Goal: Information Seeking & Learning: Check status

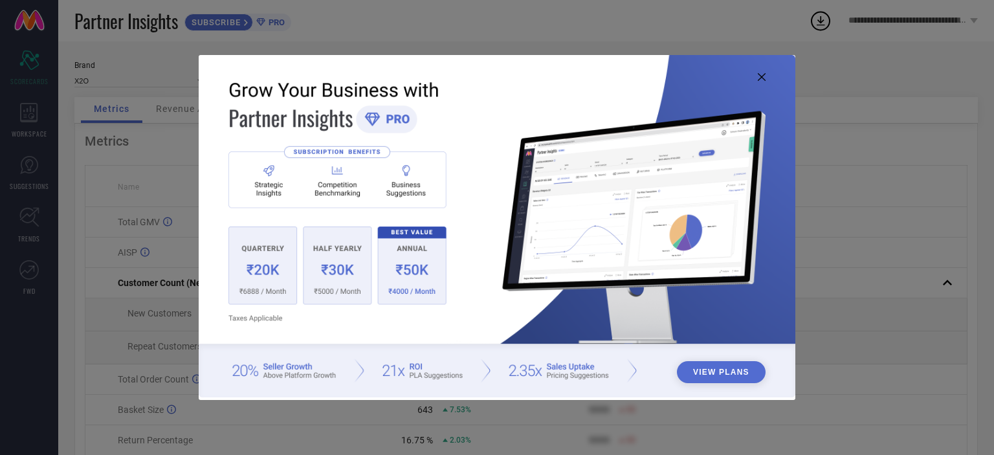
click at [761, 74] on icon at bounding box center [762, 77] width 8 height 8
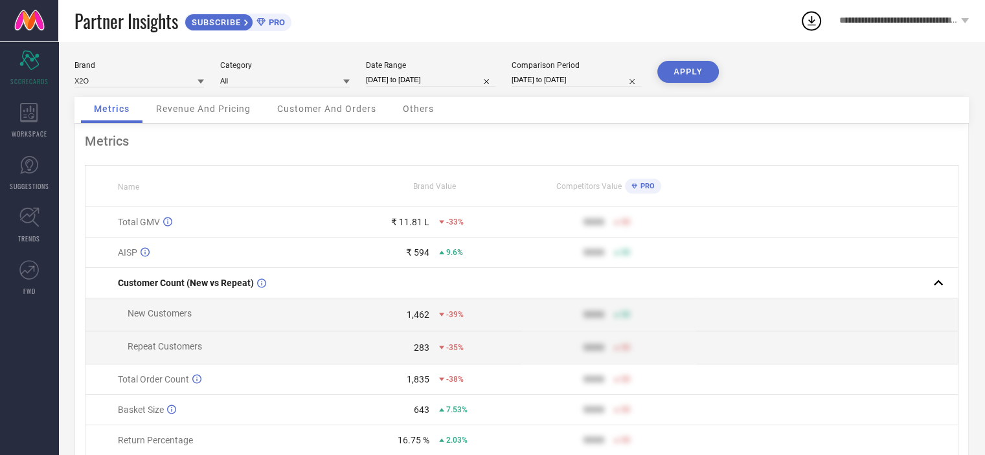
click at [419, 85] on input "[DATE] to [DATE]" at bounding box center [430, 80] width 129 height 14
select select "4"
select select "2025"
select select "5"
select select "2025"
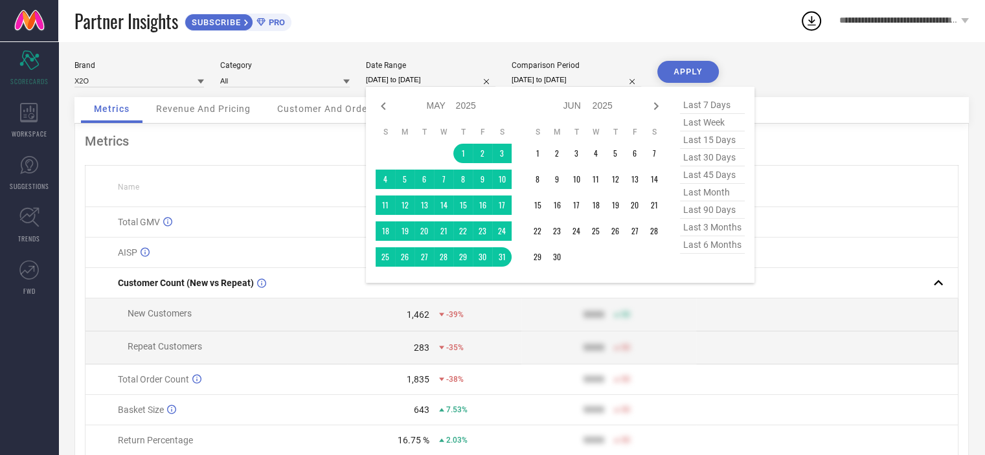
click at [714, 194] on span "last month" at bounding box center [712, 192] width 65 height 17
type input "[DATE] to [DATE]"
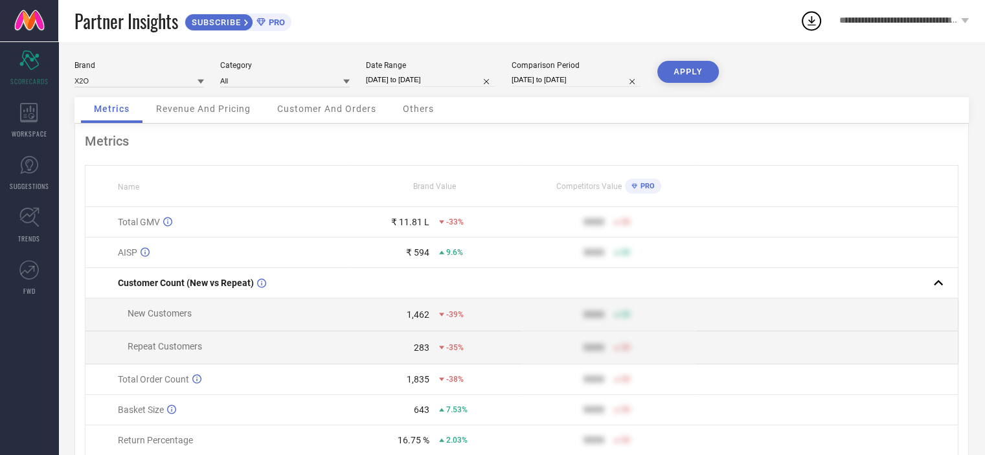
click at [539, 76] on input "[DATE] to [DATE]" at bounding box center [575, 80] width 129 height 14
select select "5"
select select "2025"
select select "6"
select select "2025"
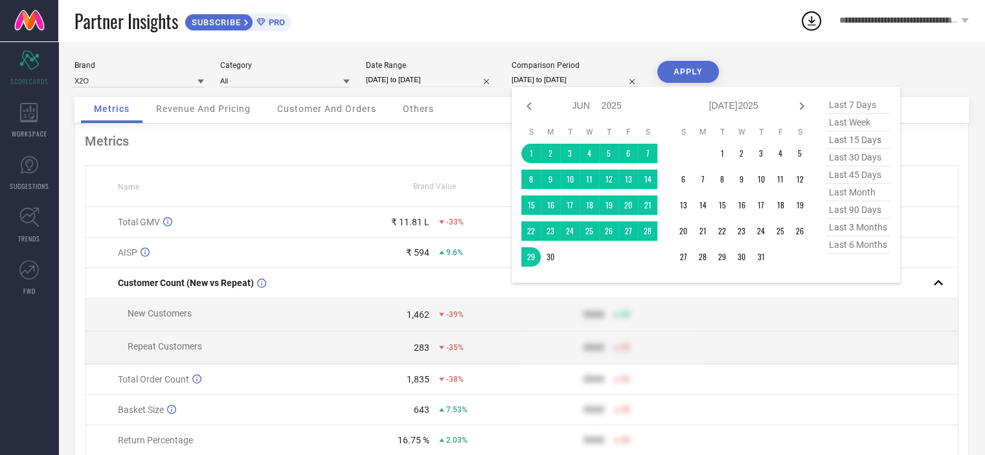
click at [849, 141] on span "last 15 days" at bounding box center [857, 139] width 65 height 17
type input "[DATE] to [DATE]"
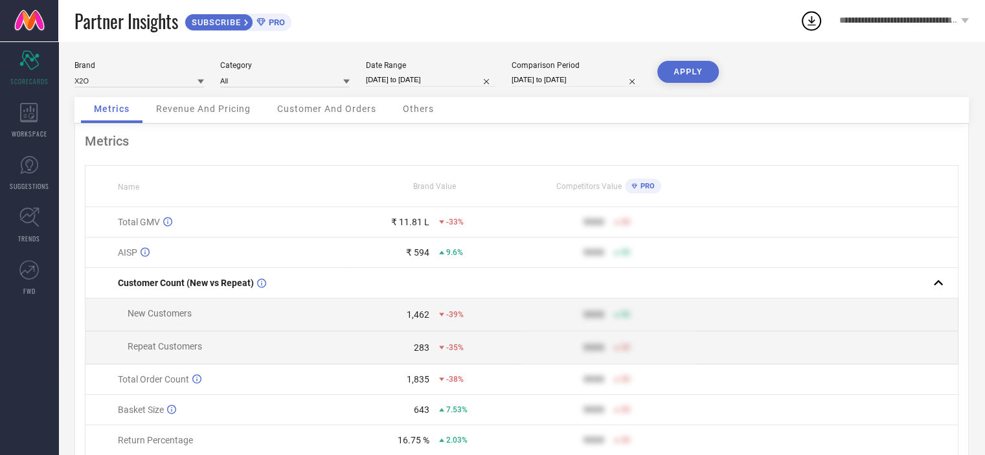
click at [684, 71] on button "APPLY" at bounding box center [687, 72] width 61 height 22
select select "7"
select select "2025"
select select "8"
select select "2025"
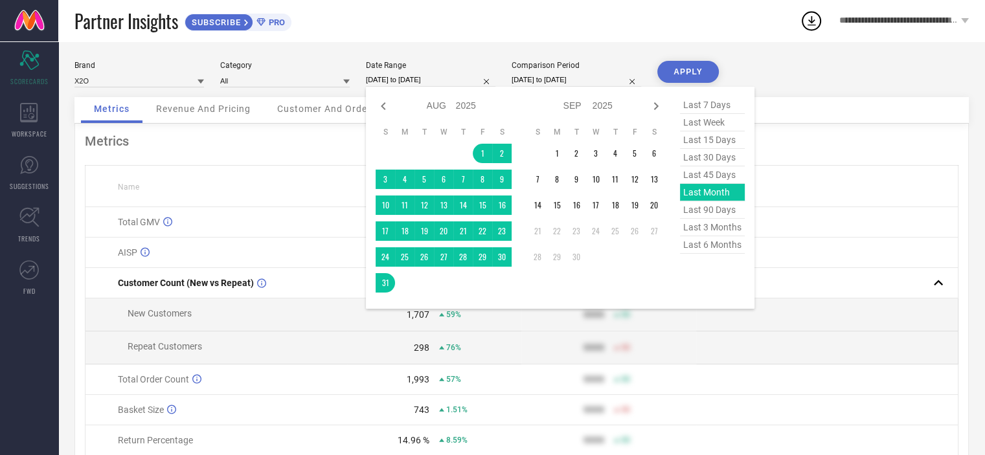
click at [448, 77] on input "[DATE] to [DATE]" at bounding box center [430, 80] width 129 height 14
click at [523, 74] on input "[DATE] to [DATE]" at bounding box center [575, 80] width 129 height 14
select select "8"
select select "2025"
select select "9"
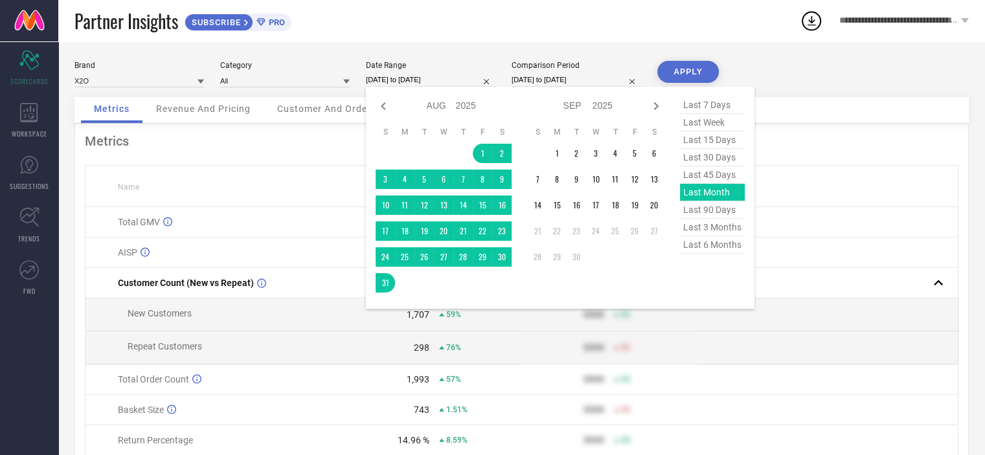
select select "2025"
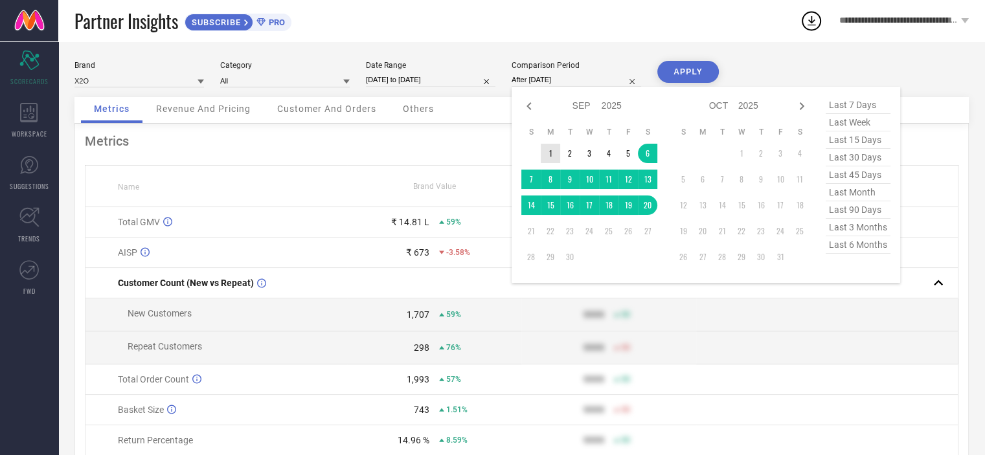
click at [550, 155] on td "1" at bounding box center [550, 153] width 19 height 19
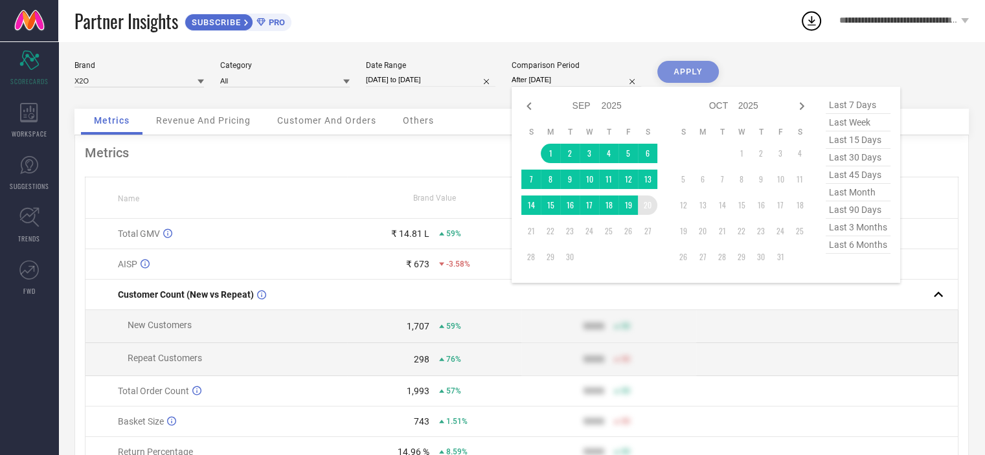
type input "[DATE] to [DATE]"
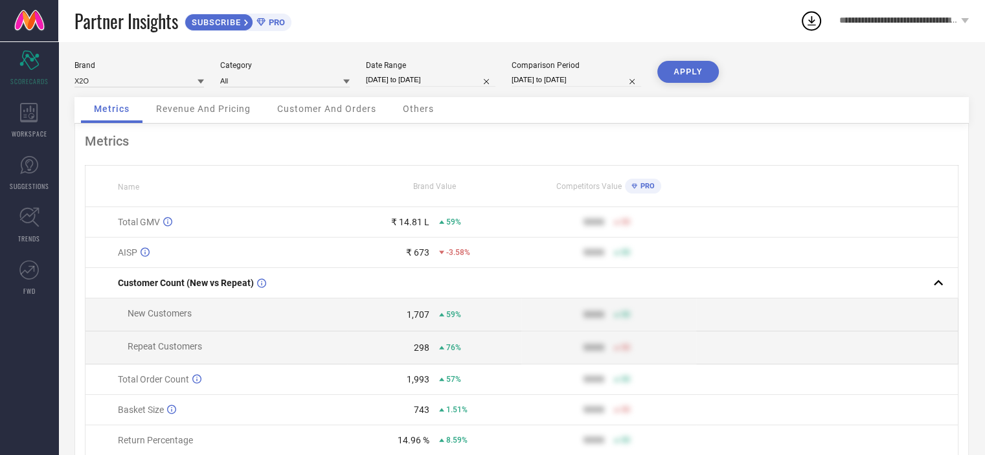
click at [685, 74] on button "APPLY" at bounding box center [687, 72] width 61 height 22
click at [429, 75] on input "[DATE] to [DATE]" at bounding box center [430, 80] width 129 height 14
select select "7"
select select "2025"
select select "8"
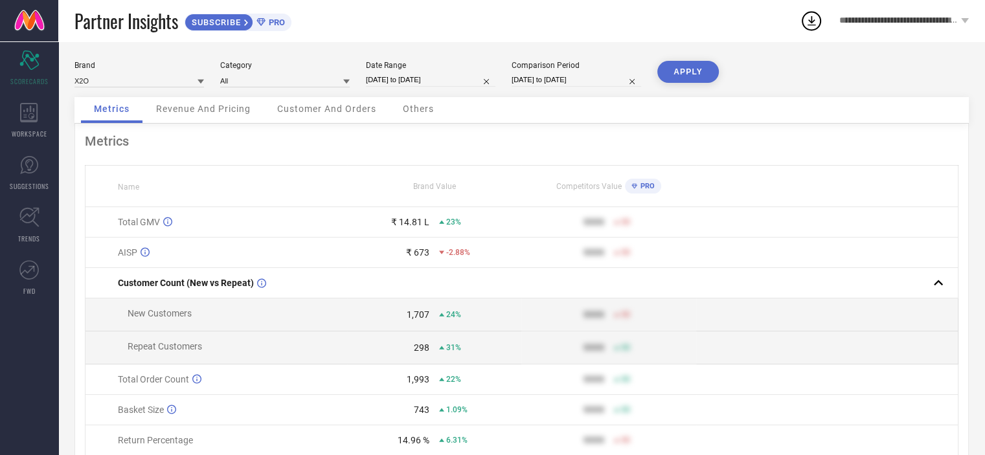
select select "2025"
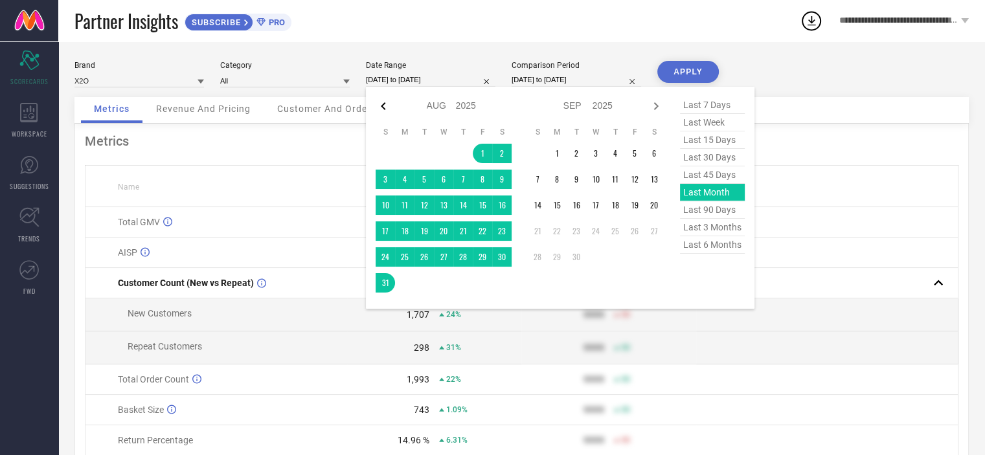
click at [381, 104] on icon at bounding box center [383, 106] width 16 height 16
select select "6"
select select "2025"
select select "7"
select select "2025"
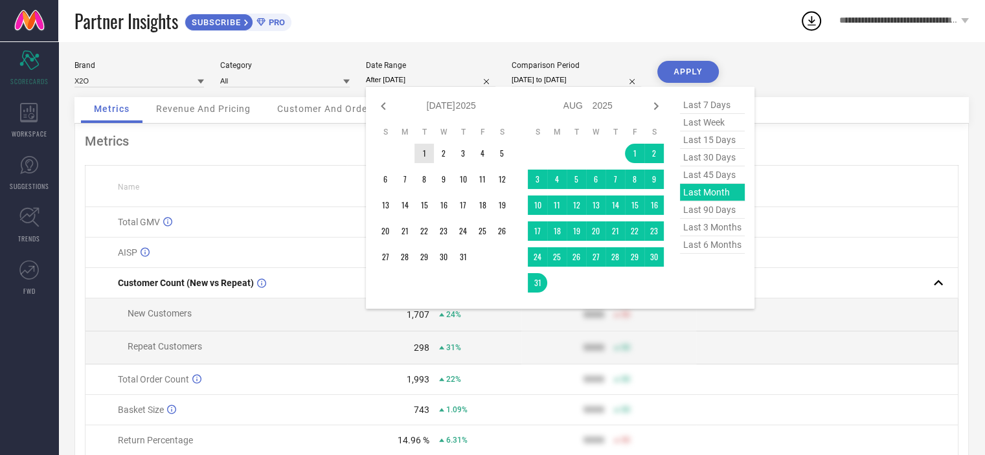
click at [428, 157] on td "1" at bounding box center [423, 153] width 19 height 19
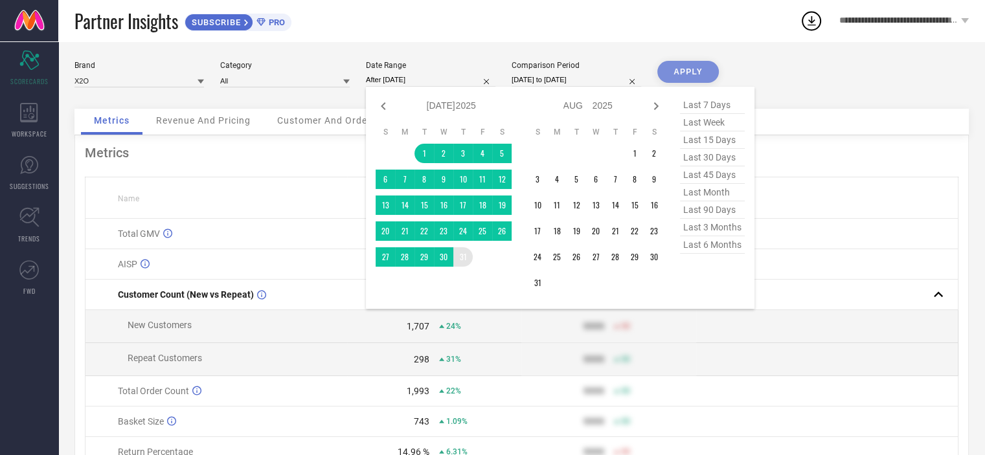
type input "[DATE] to [DATE]"
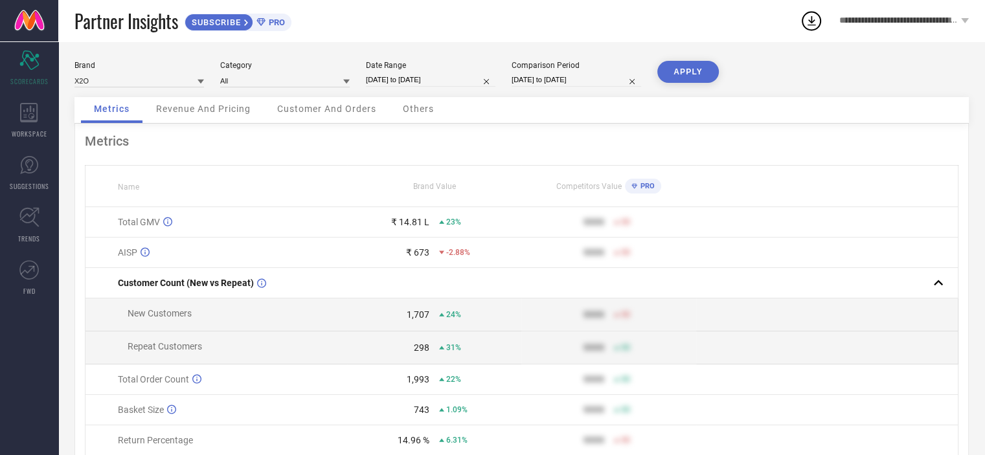
select select "8"
select select "2025"
select select "9"
select select "2025"
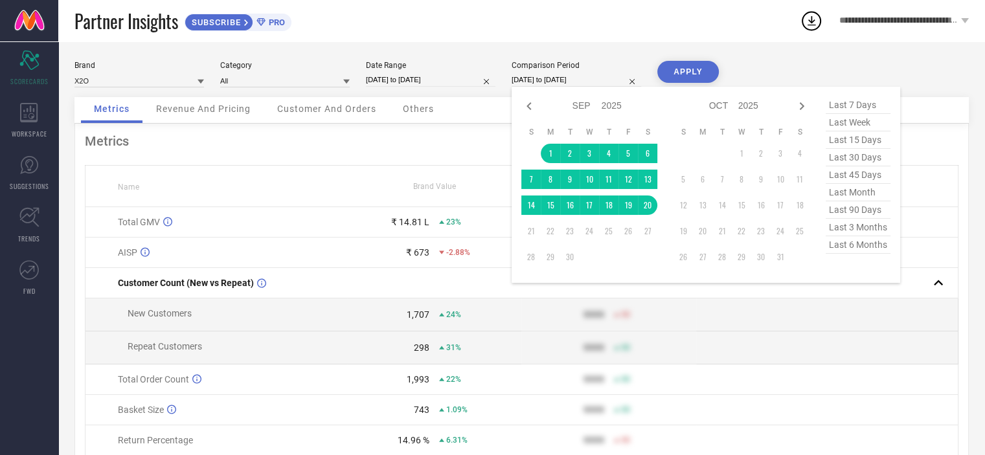
click at [540, 74] on input "[DATE] to [DATE]" at bounding box center [575, 80] width 129 height 14
click at [525, 104] on icon at bounding box center [529, 106] width 16 height 16
select select "7"
select select "2025"
select select "8"
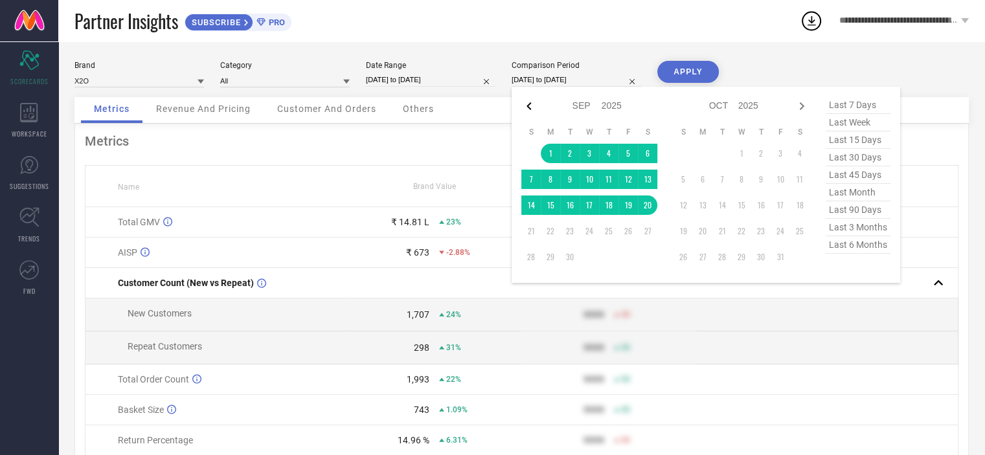
select select "2025"
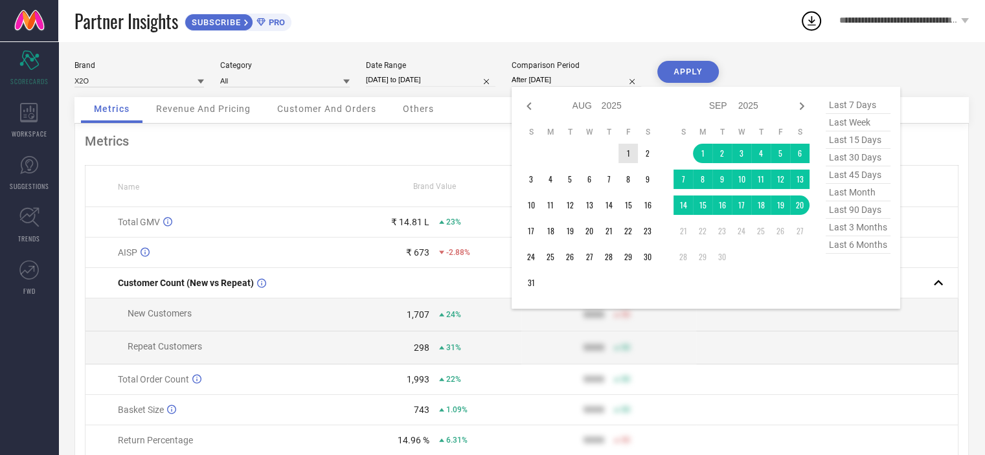
click at [632, 152] on td "1" at bounding box center [627, 153] width 19 height 19
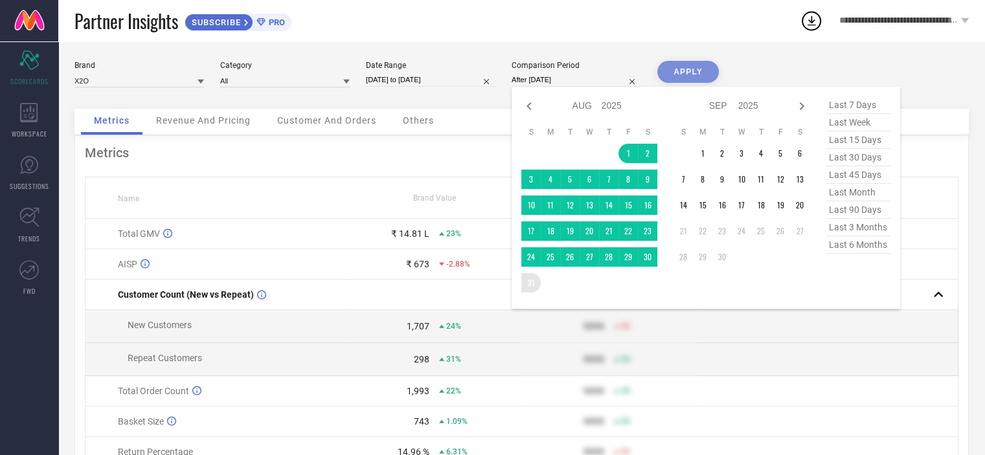
type input "[DATE] to [DATE]"
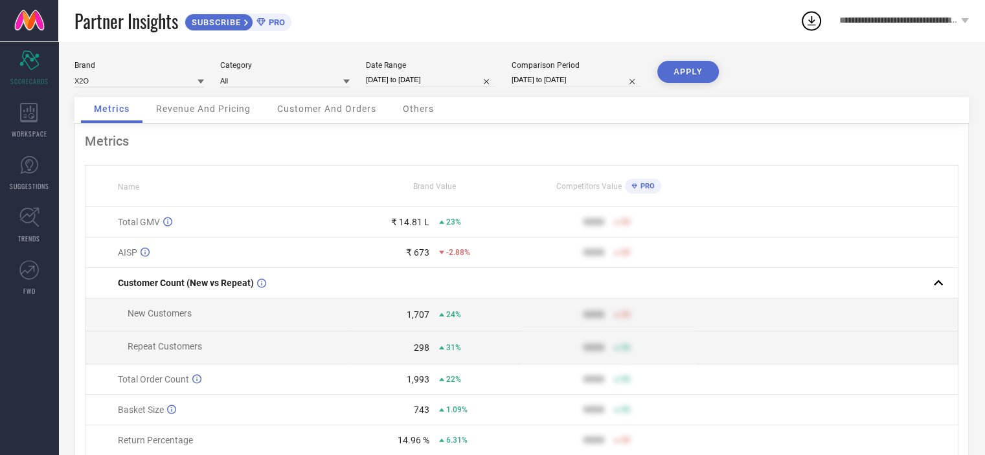
click at [681, 69] on button "APPLY" at bounding box center [687, 72] width 61 height 22
click at [515, 72] on div "Comparison Period [DATE] to [DATE]" at bounding box center [575, 74] width 129 height 27
click at [528, 78] on input "[DATE] to [DATE]" at bounding box center [575, 80] width 129 height 14
select select "7"
select select "2025"
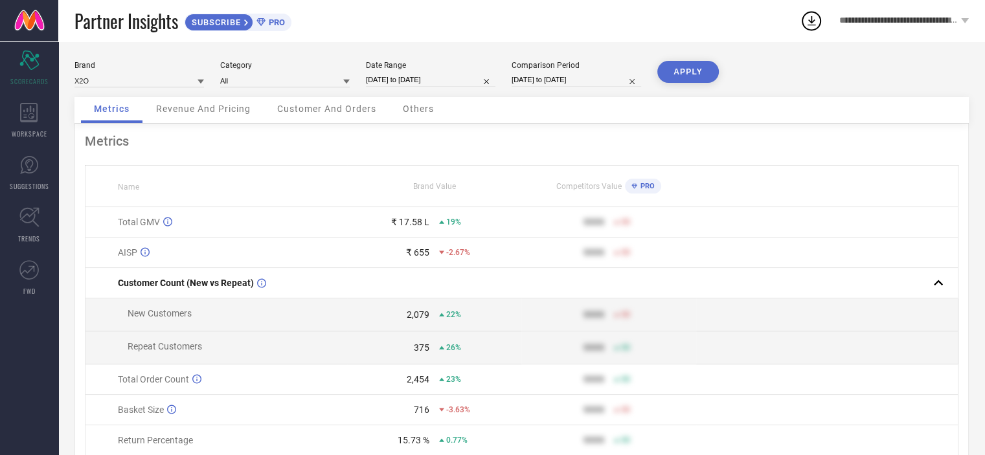
select select "8"
select select "2025"
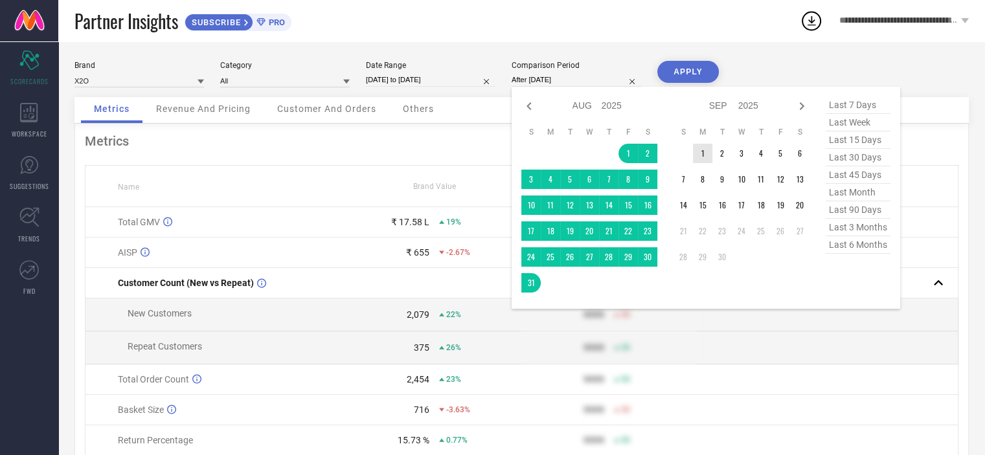
click at [707, 152] on td "1" at bounding box center [702, 153] width 19 height 19
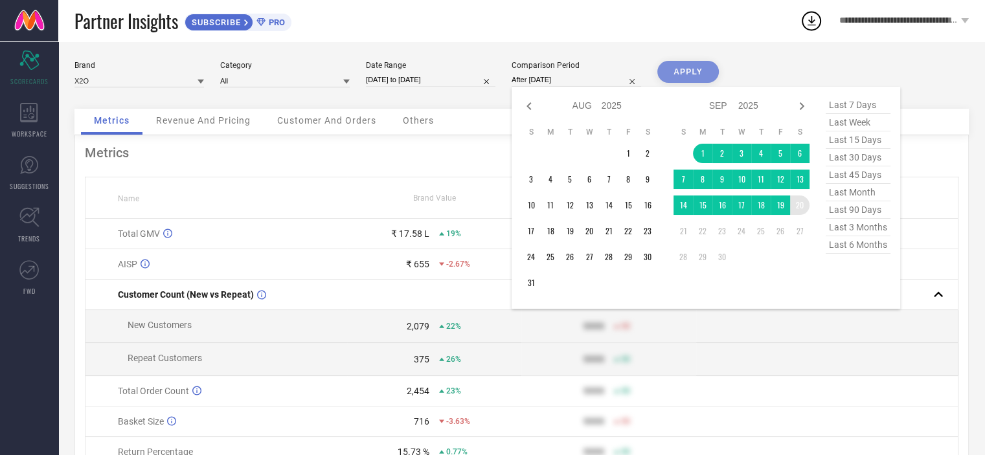
type input "[DATE] to [DATE]"
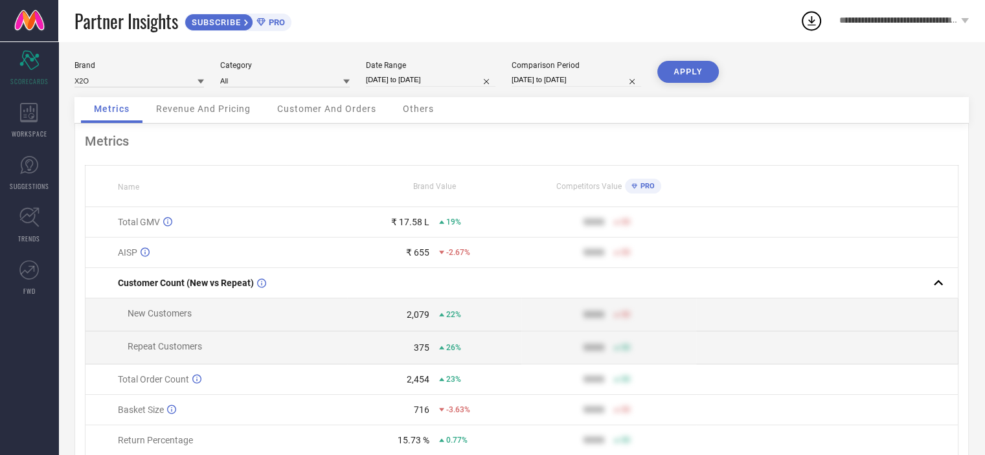
click at [671, 73] on button "APPLY" at bounding box center [687, 72] width 61 height 22
click at [212, 109] on span "Revenue And Pricing" at bounding box center [203, 109] width 95 height 10
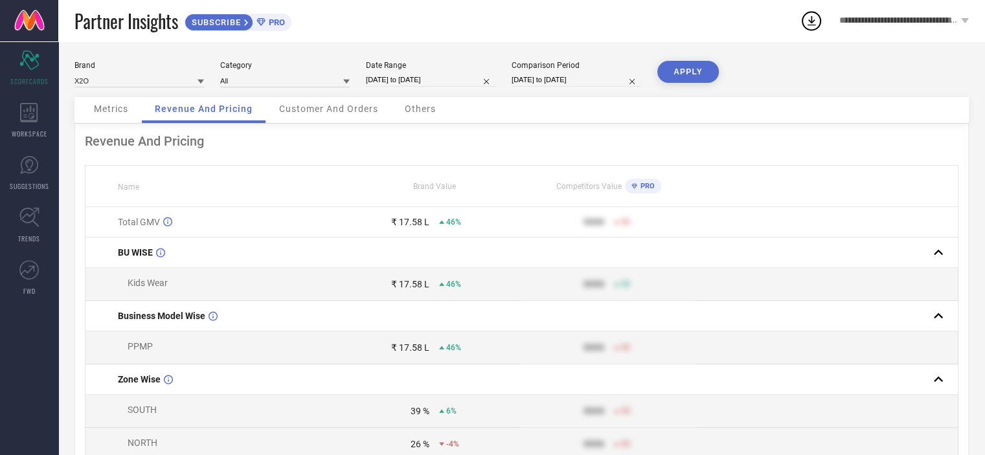
click at [340, 103] on div "Customer And Orders" at bounding box center [328, 110] width 125 height 26
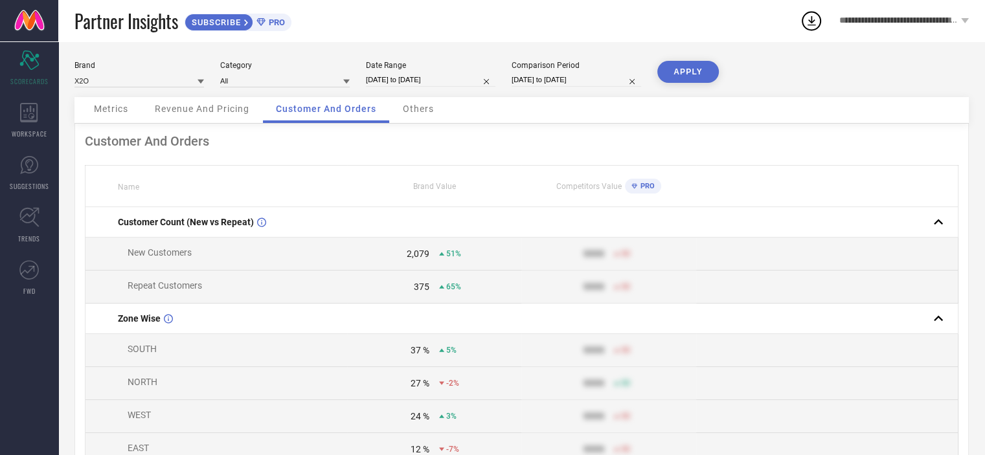
click at [418, 108] on span "Others" at bounding box center [418, 109] width 31 height 10
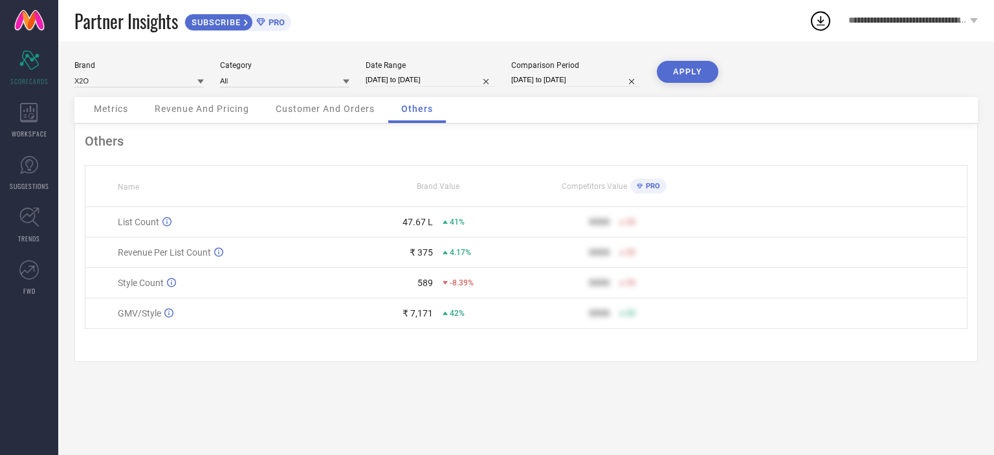
click at [102, 117] on div "Metrics" at bounding box center [111, 110] width 60 height 26
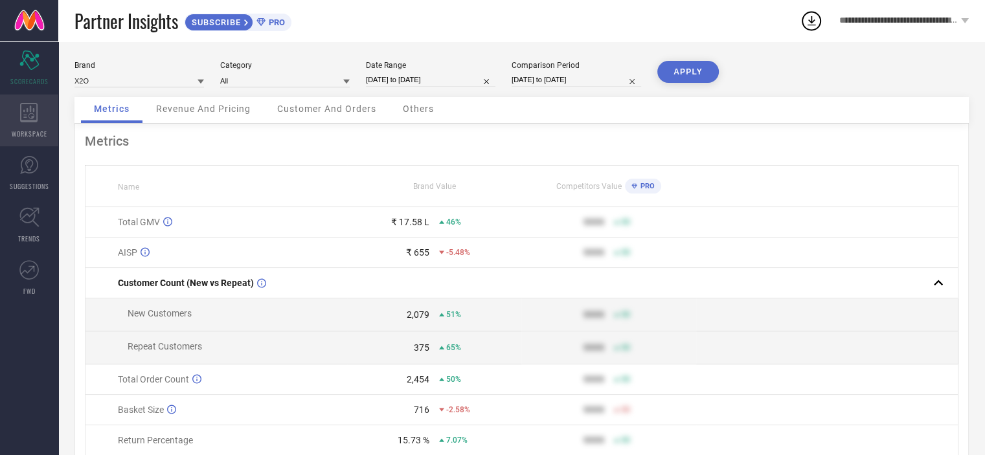
click at [35, 124] on div "WORKSPACE" at bounding box center [29, 121] width 58 height 52
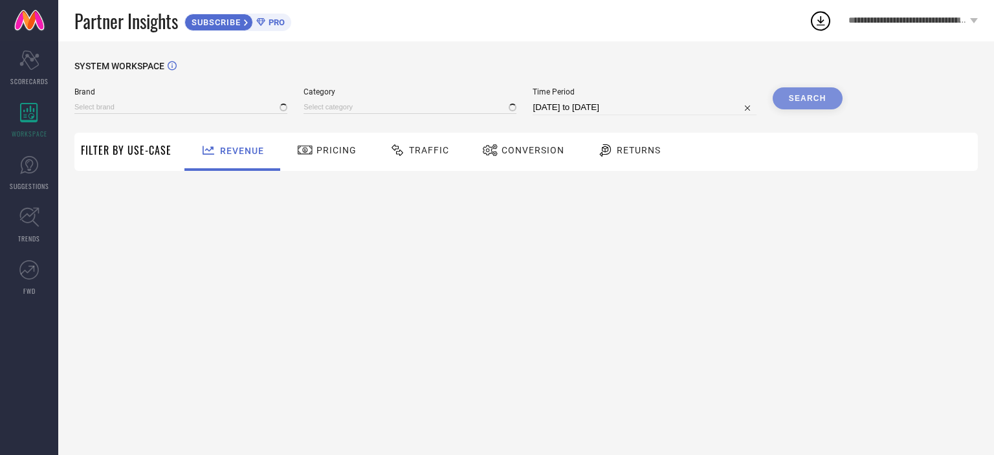
type input "X2O"
type input "All"
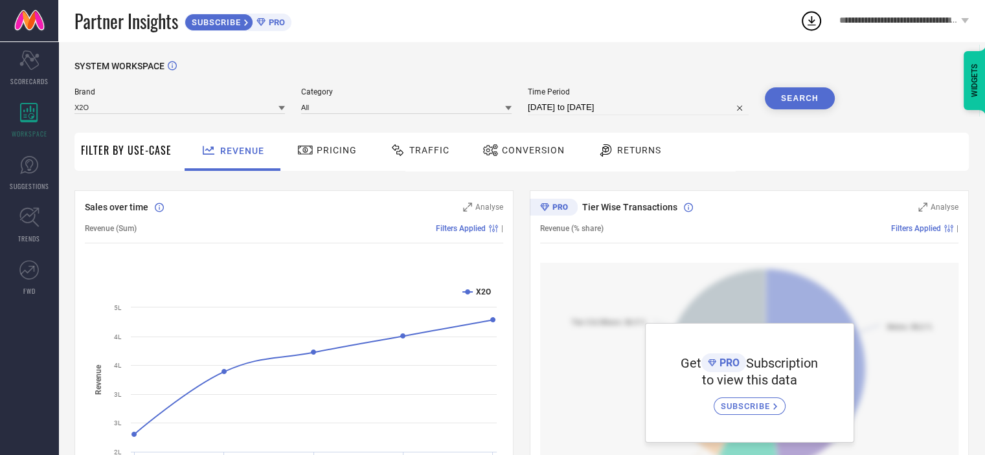
scroll to position [65, 0]
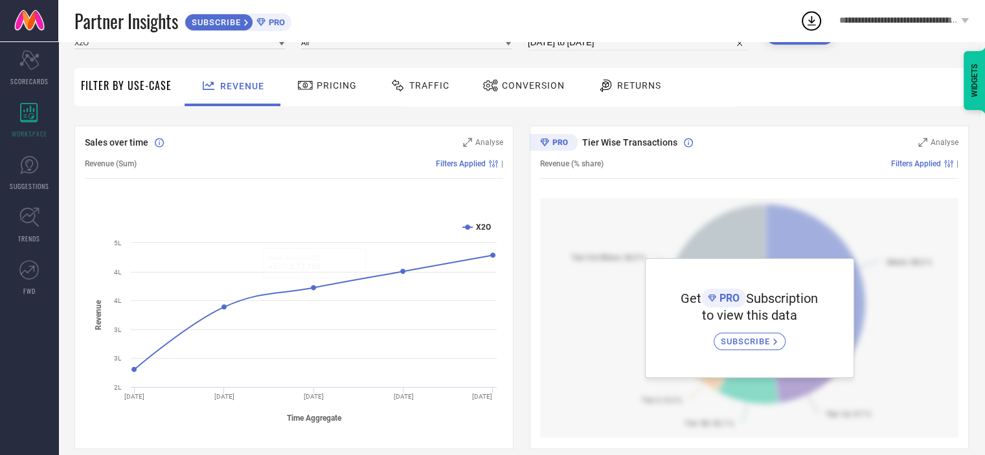
click at [342, 78] on div "Pricing" at bounding box center [327, 85] width 66 height 22
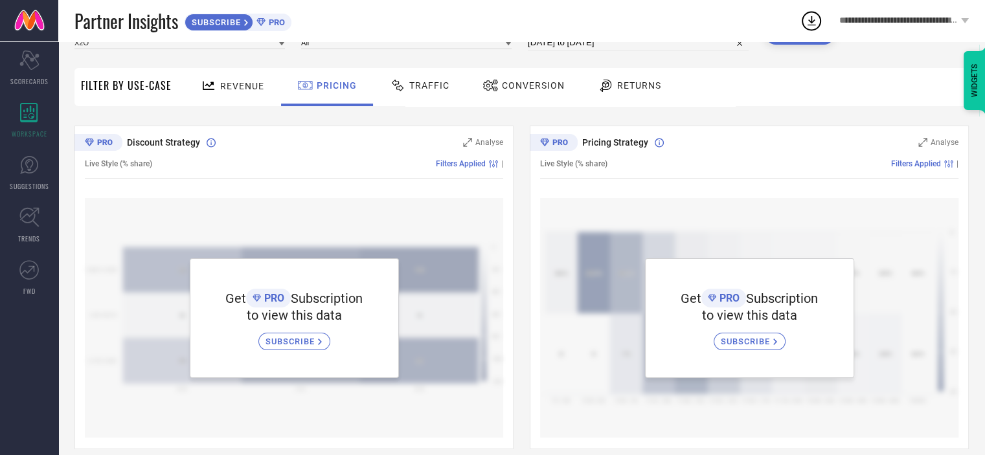
click at [421, 88] on span "Traffic" at bounding box center [429, 85] width 40 height 10
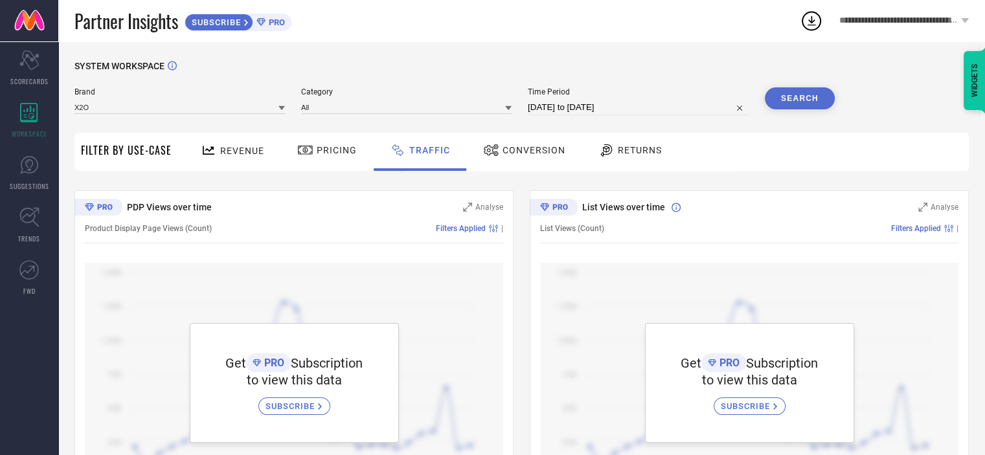
click at [513, 139] on div "Conversion" at bounding box center [524, 152] width 115 height 38
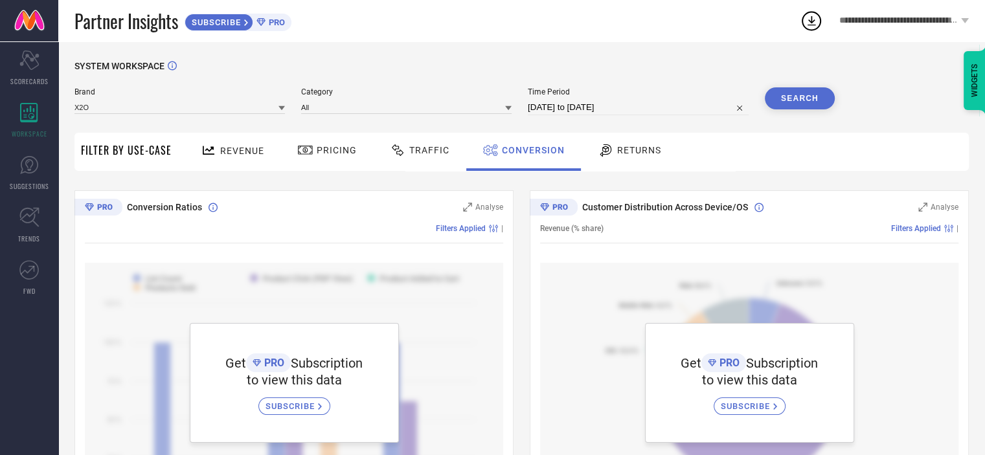
click at [634, 146] on span "Returns" at bounding box center [639, 150] width 44 height 10
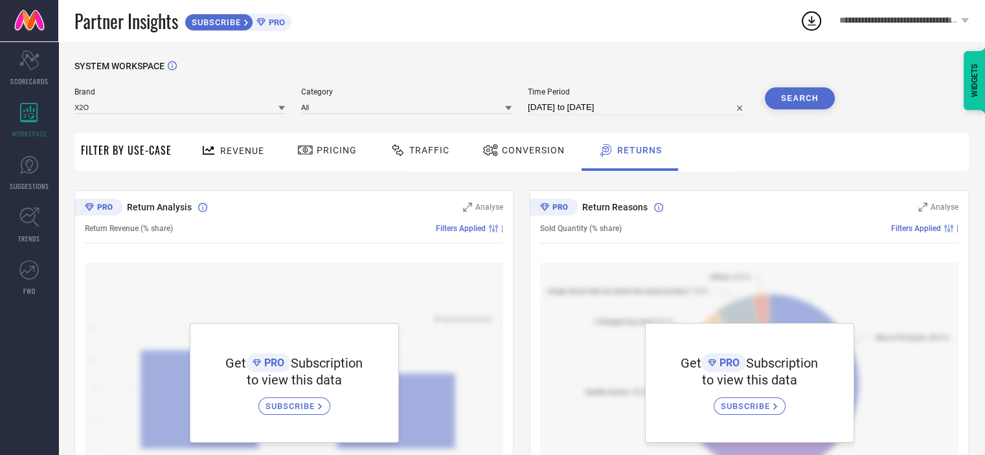
click at [237, 148] on span "Revenue" at bounding box center [242, 151] width 44 height 10
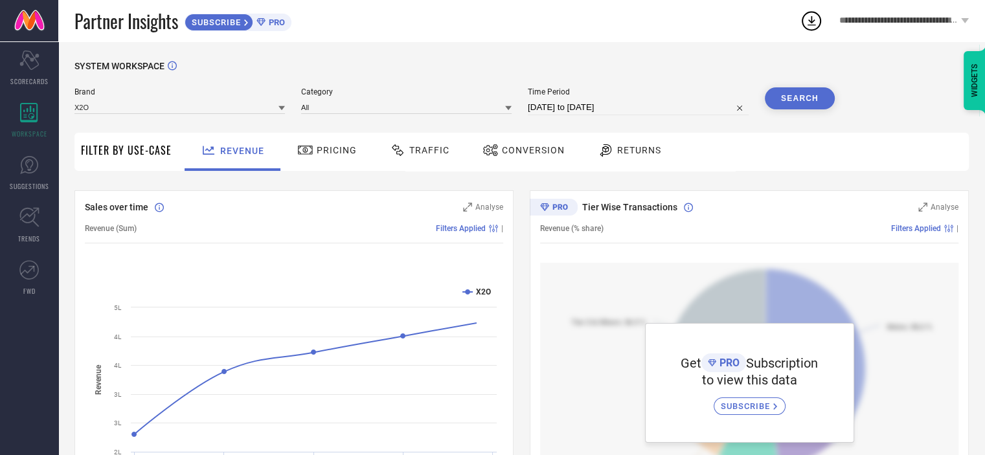
click at [573, 115] on input "[DATE] to [DATE]" at bounding box center [638, 108] width 221 height 16
select select "7"
select select "2025"
select select "8"
select select "2025"
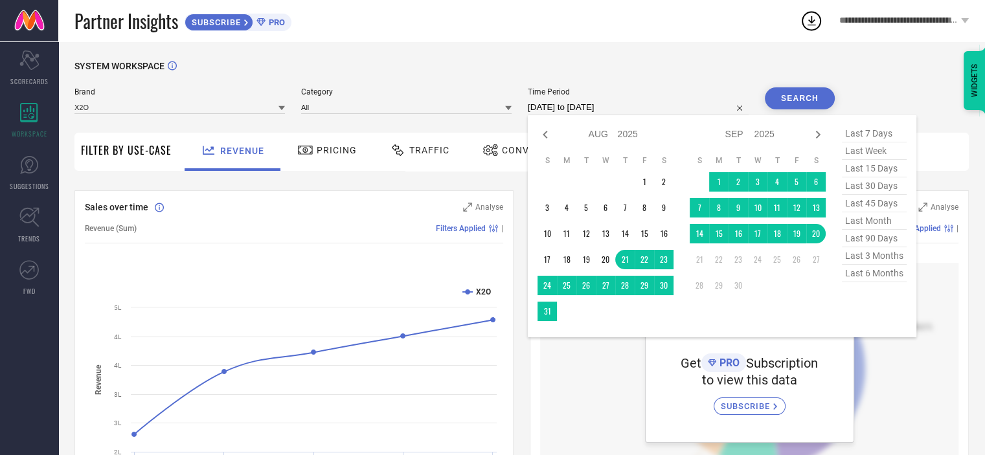
click at [878, 192] on span "last 30 days" at bounding box center [874, 185] width 65 height 17
type input "[DATE] to [DATE]"
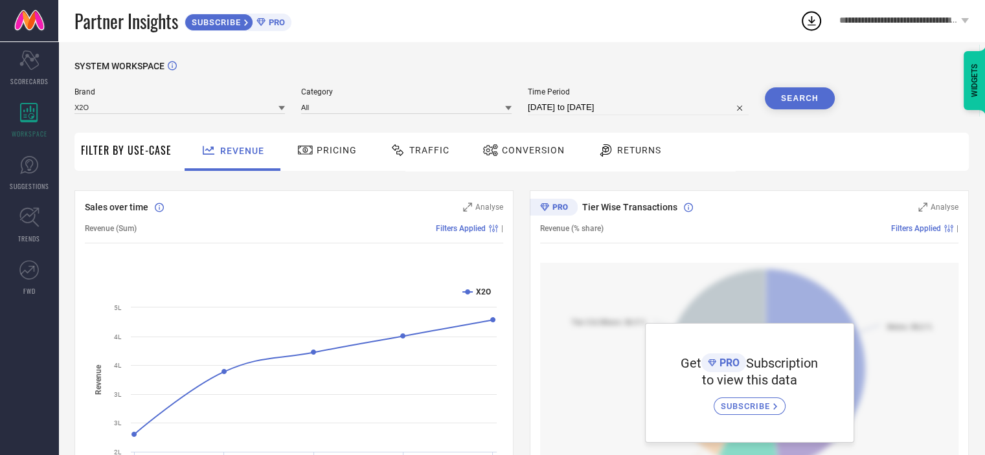
click at [779, 92] on button "Search" at bounding box center [800, 98] width 70 height 22
click at [675, 104] on input "[DATE] to [DATE]" at bounding box center [638, 108] width 221 height 16
select select "7"
select select "2025"
select select "8"
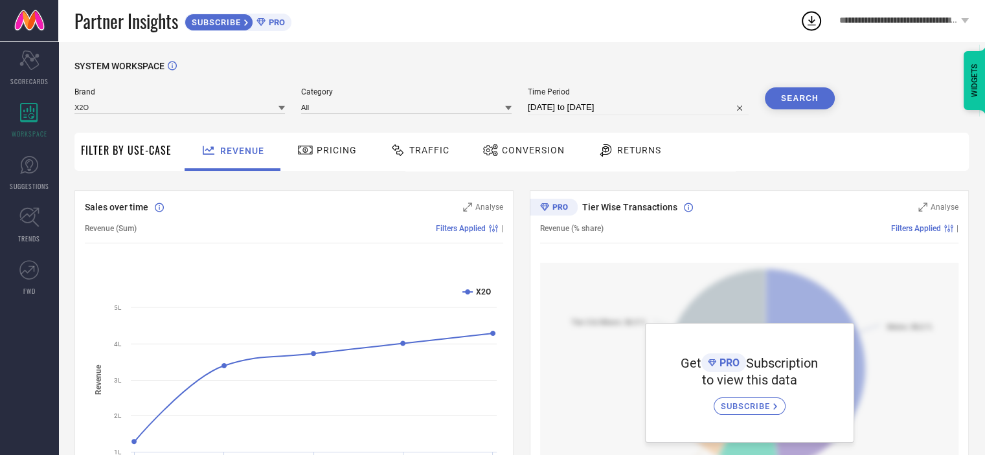
select select "2025"
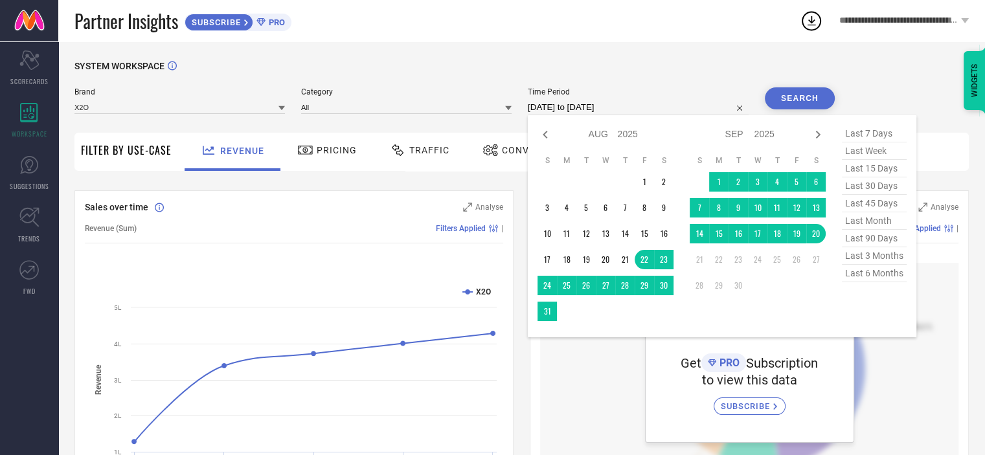
click at [883, 240] on span "last 90 days" at bounding box center [874, 238] width 65 height 17
type input "[DATE] to [DATE]"
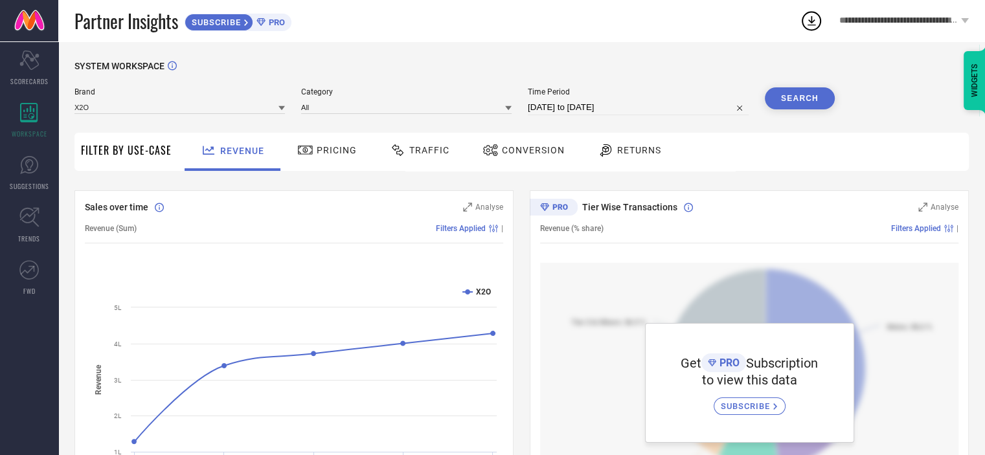
click at [796, 97] on button "Search" at bounding box center [800, 98] width 70 height 22
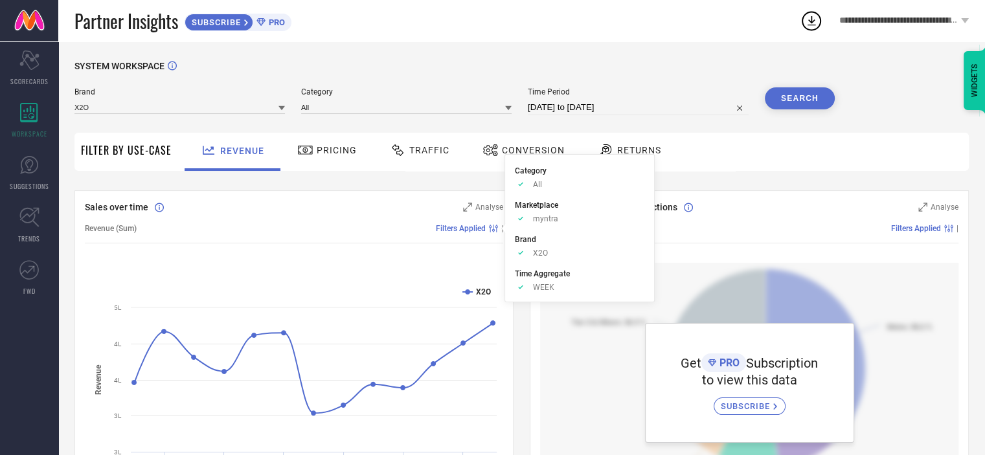
click at [544, 286] on span "WEEK" at bounding box center [543, 287] width 21 height 9
click at [546, 276] on span "Time Aggregate" at bounding box center [542, 273] width 55 height 9
click at [308, 227] on div "Filters Applied |" at bounding box center [320, 228] width 366 height 9
click at [463, 227] on span "Filters Applied" at bounding box center [461, 228] width 50 height 9
click at [282, 213] on div "Sales over time" at bounding box center [267, 207] width 365 height 13
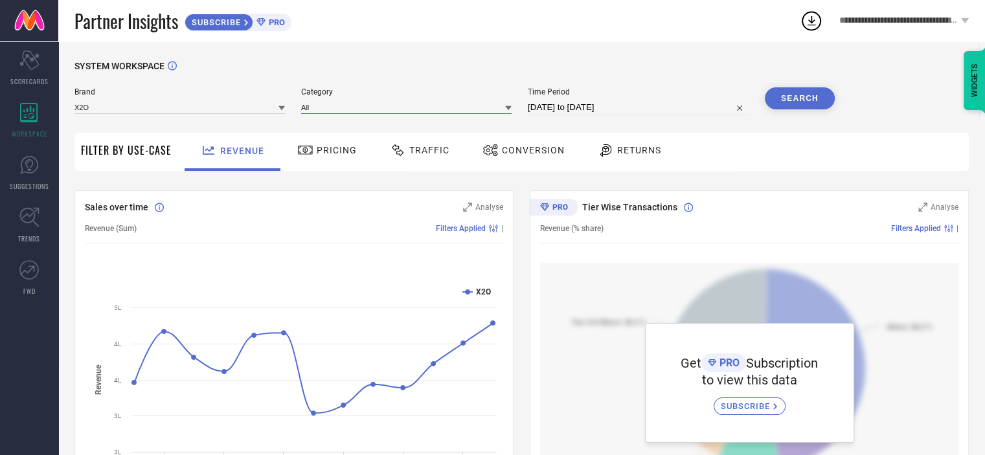
click at [347, 109] on input at bounding box center [406, 107] width 210 height 14
click at [363, 109] on input at bounding box center [406, 107] width 210 height 14
click at [318, 149] on span "Pricing" at bounding box center [337, 150] width 40 height 10
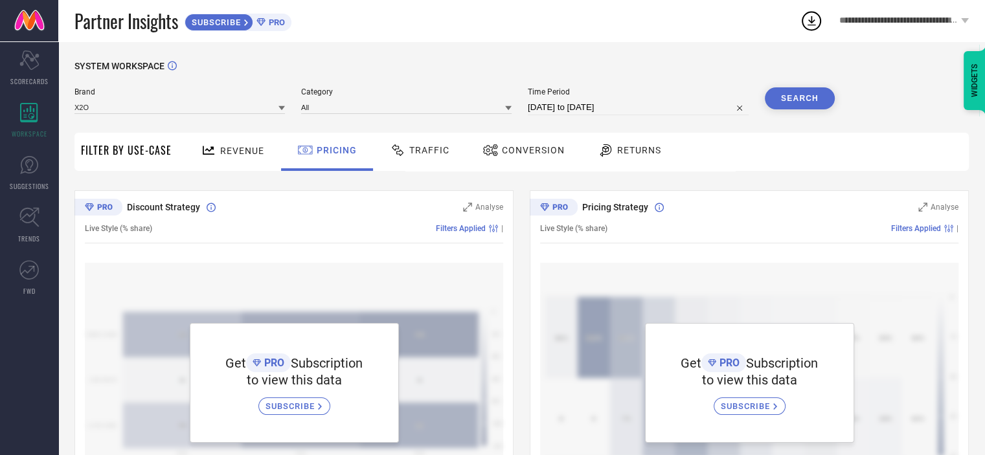
click at [429, 161] on div "Traffic" at bounding box center [419, 150] width 66 height 22
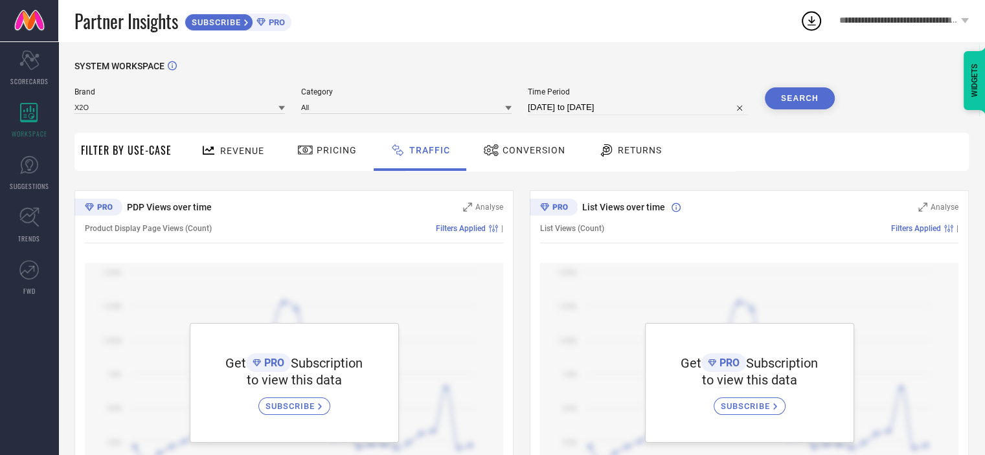
click at [544, 157] on div "Conversion" at bounding box center [524, 150] width 89 height 22
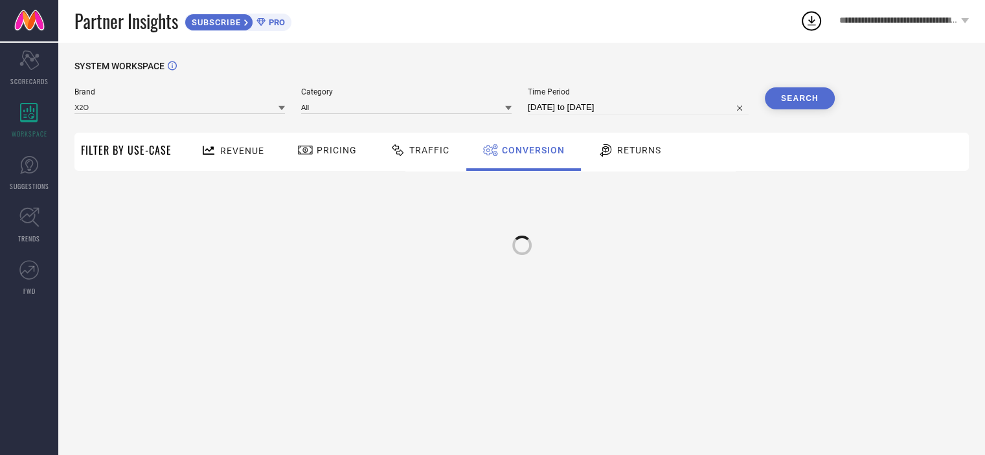
click at [606, 156] on icon at bounding box center [606, 150] width 16 height 16
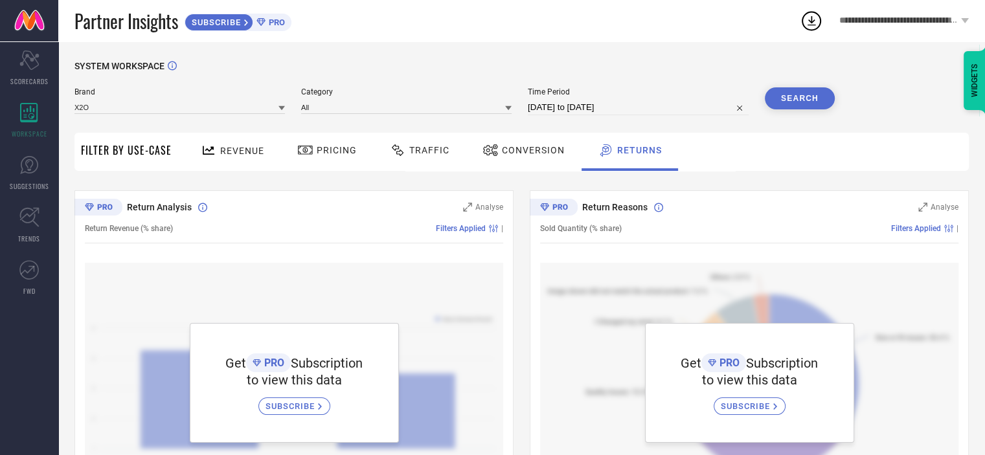
click at [223, 154] on span "Revenue" at bounding box center [242, 151] width 44 height 10
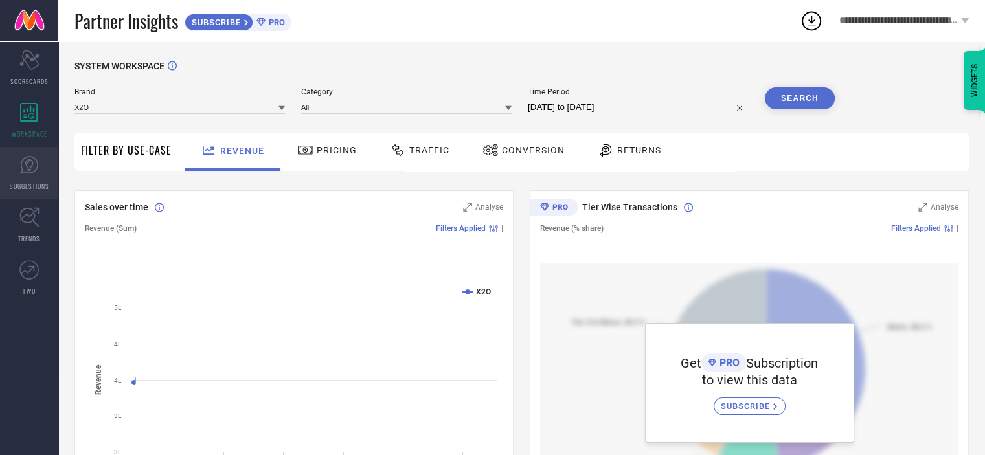
click at [27, 173] on icon at bounding box center [28, 164] width 19 height 19
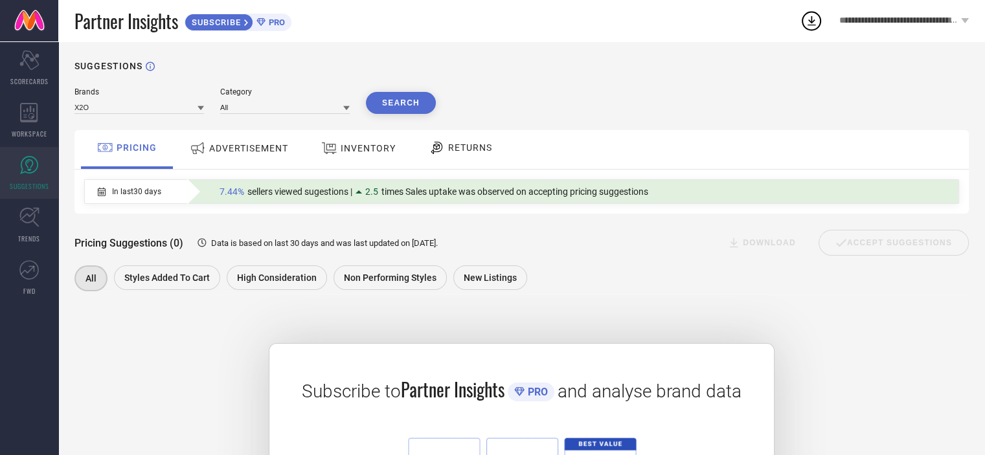
click at [234, 147] on span "ADVERTISEMENT" at bounding box center [248, 148] width 79 height 10
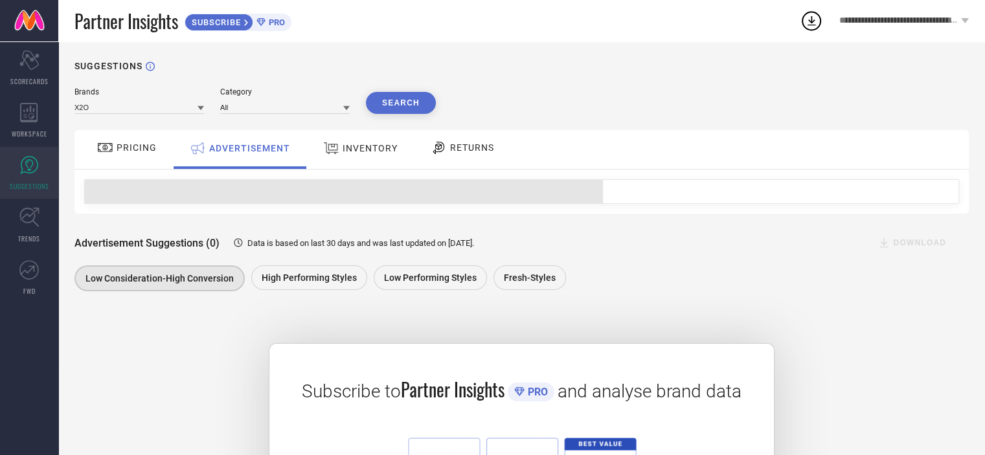
click at [320, 162] on div "INVENTORY" at bounding box center [360, 149] width 107 height 39
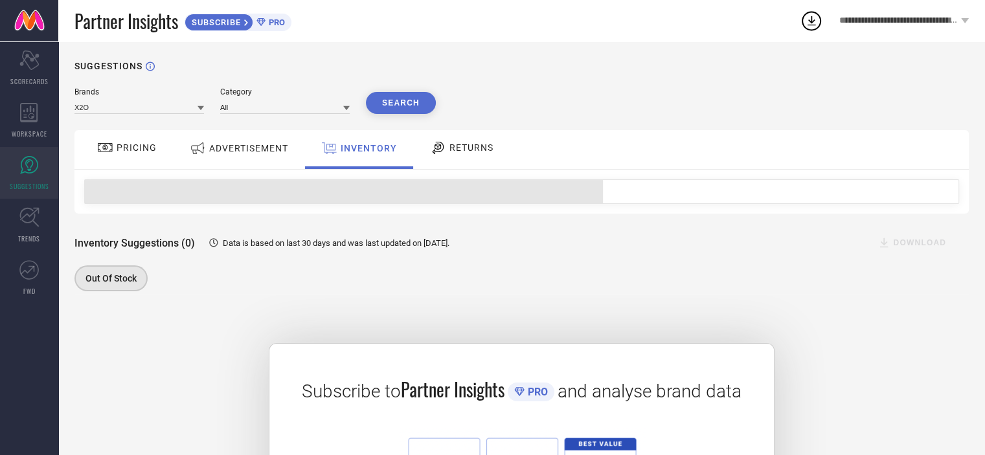
click at [444, 160] on div "RETURNS" at bounding box center [462, 149] width 96 height 39
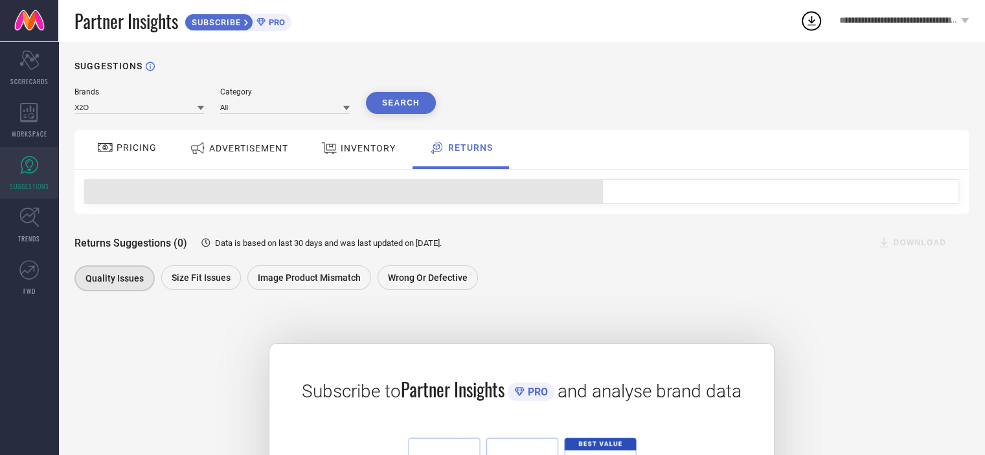
click at [115, 149] on div at bounding box center [106, 148] width 19 height 16
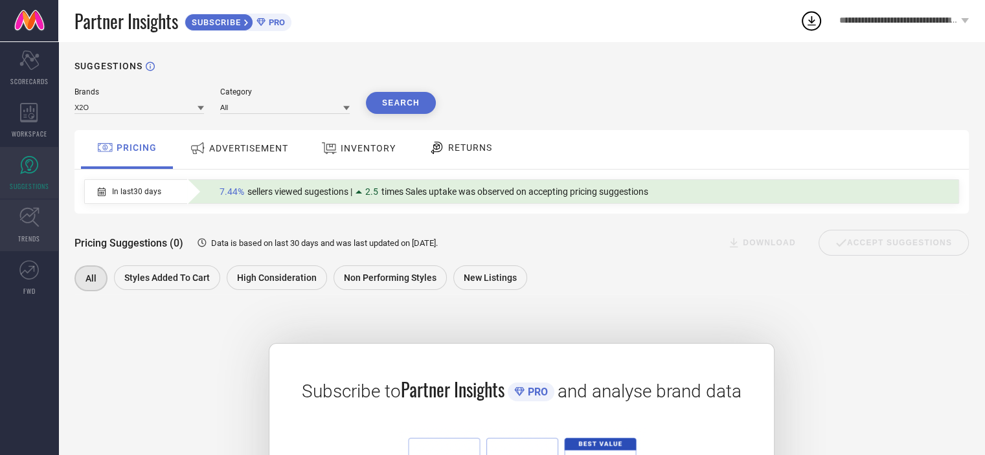
click at [16, 210] on link "TRENDS" at bounding box center [29, 225] width 58 height 52
